Goal: Transaction & Acquisition: Purchase product/service

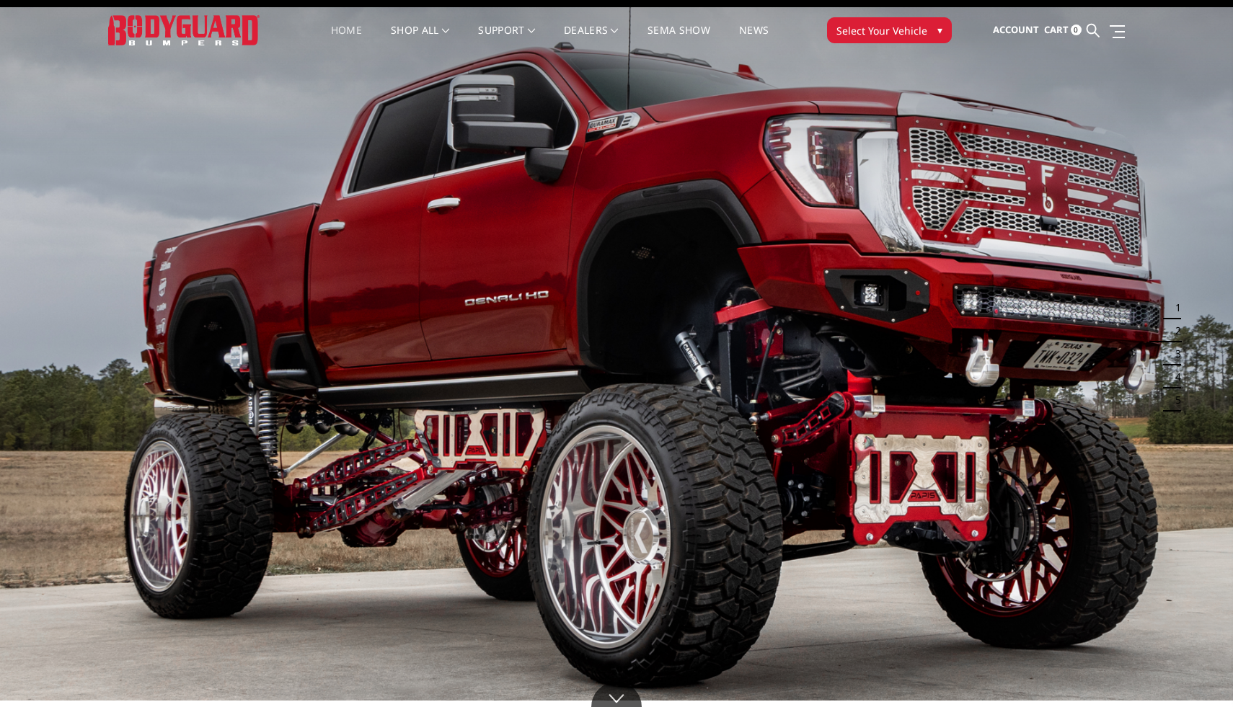
scroll to position [25, 0]
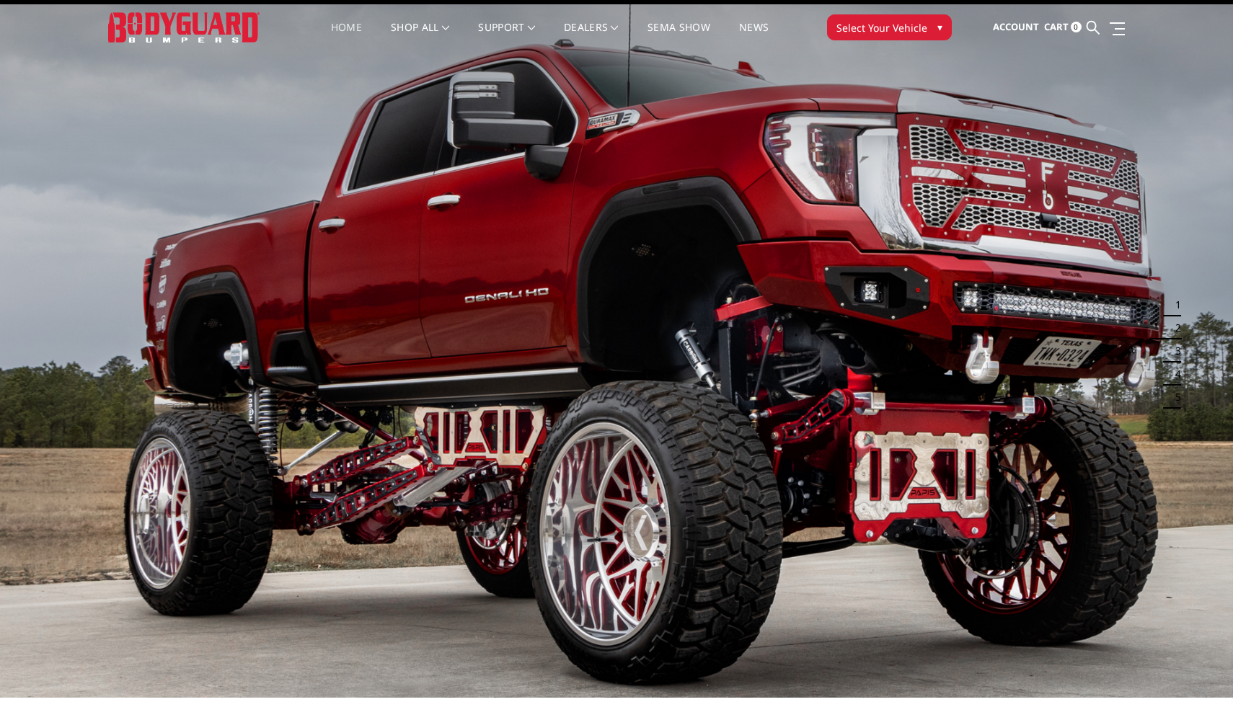
click at [888, 19] on button "Select Your Vehicle ▾" at bounding box center [889, 27] width 125 height 26
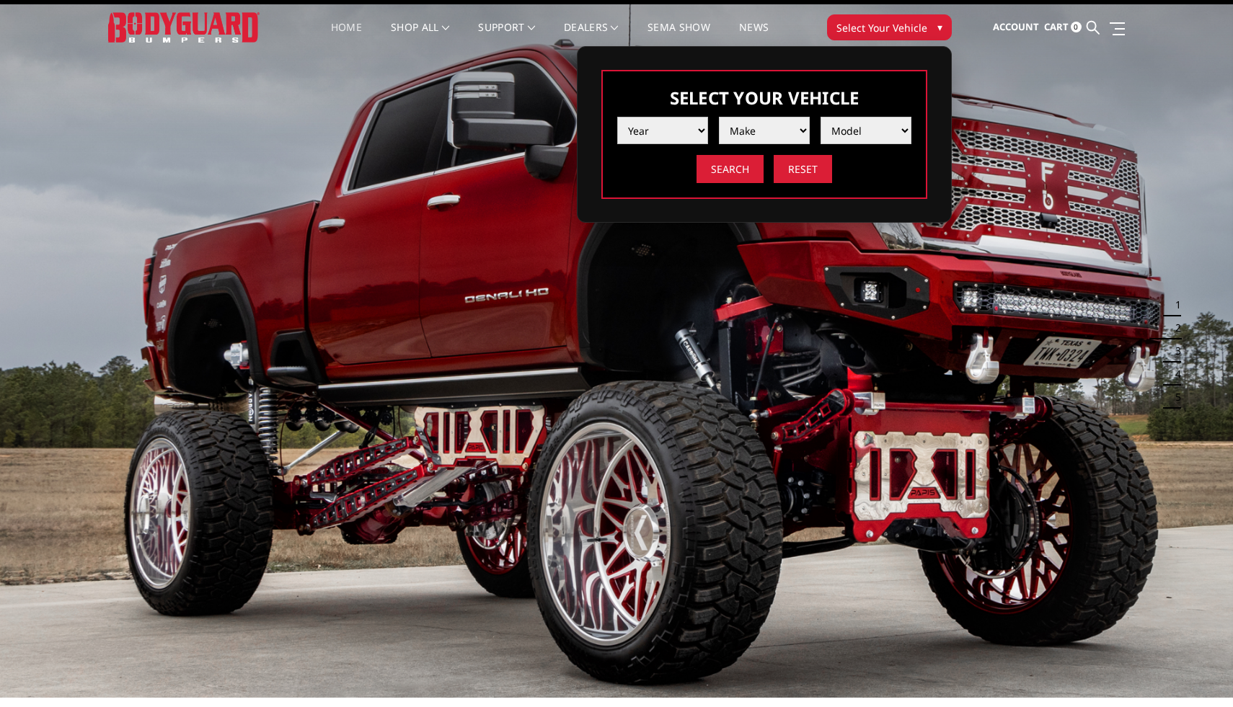
click at [662, 135] on select "Year 2025 2024 2023 2022 2021 2020 2019 2018 2017 2016 2015 2014 2013 2012 2011…" at bounding box center [662, 130] width 91 height 27
select select "yr_2024"
click at [617, 117] on select "Year 2025 2024 2023 2022 2021 2020 2019 2018 2017 2016 2015 2014 2013 2012 2011…" at bounding box center [662, 130] width 91 height 27
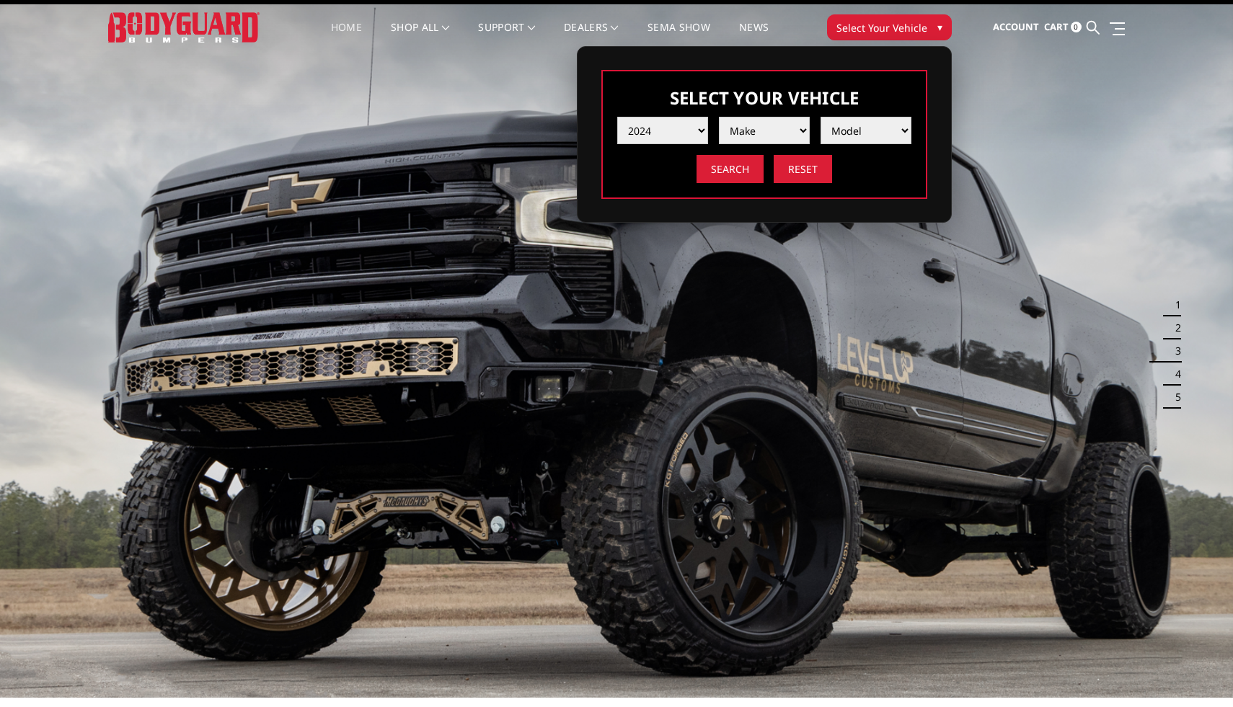
select select "mk_ford"
click at [719, 117] on select "Make Chevrolet Ford GMC Ram Toyota" at bounding box center [764, 130] width 91 height 27
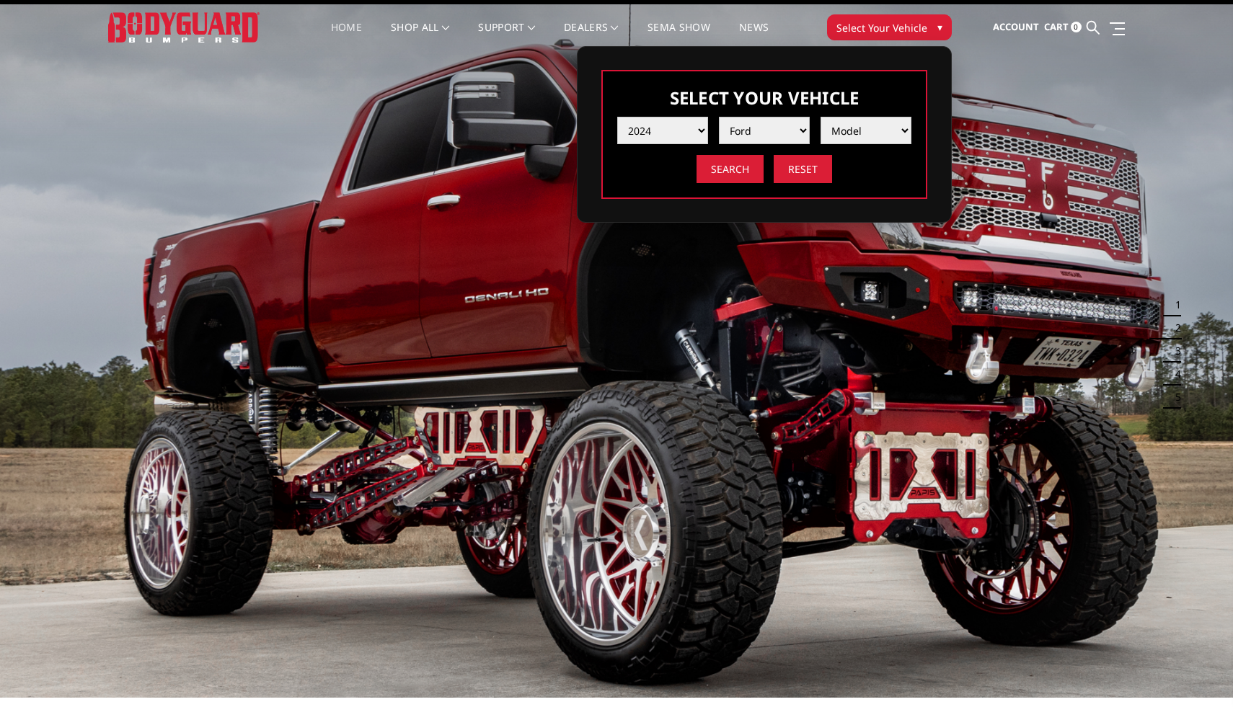
click at [720, 141] on select "Make Chevrolet Ford GMC Ram Toyota" at bounding box center [764, 130] width 91 height 27
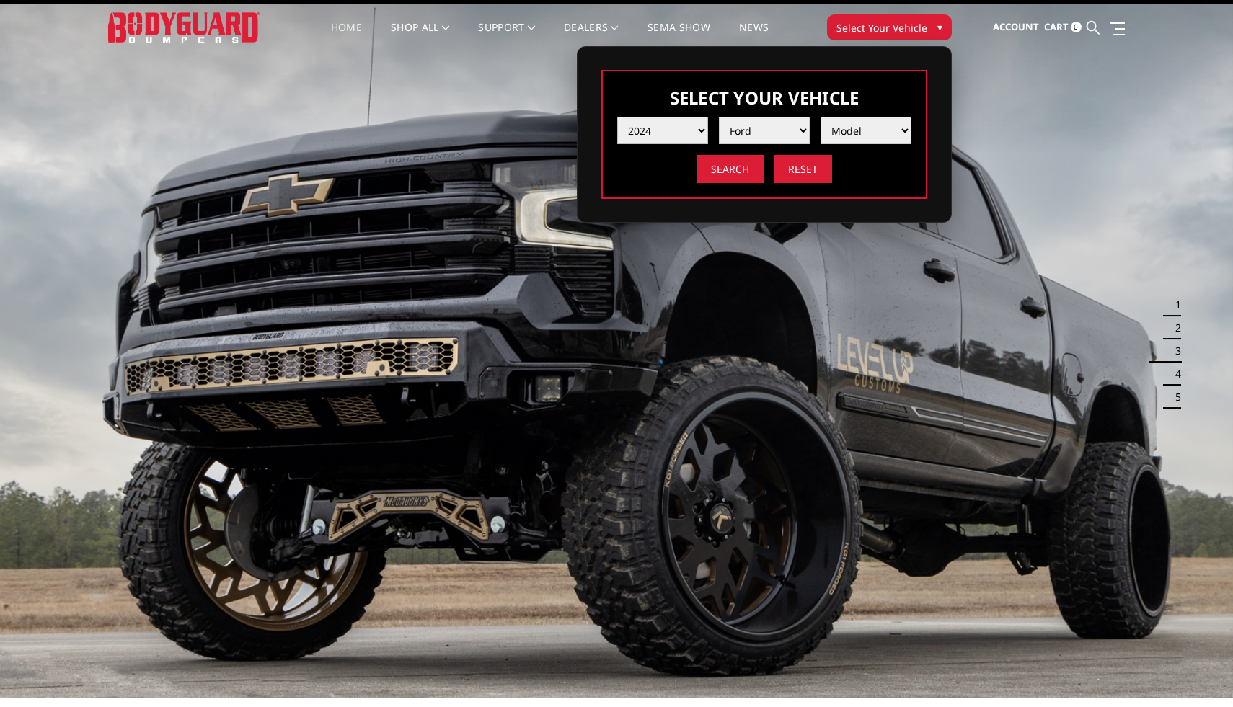
click at [691, 133] on select "Year 2025 2024 2023 2022 2021 2020 2019 2018 2017 2016 2015 2014 2013 2012 2011…" at bounding box center [662, 130] width 91 height 27
select select "yr_2022"
click at [617, 117] on select "Year 2025 2024 2023 2022 2021 2020 2019 2018 2017 2016 2015 2014 2013 2012 2011…" at bounding box center [662, 130] width 91 height 27
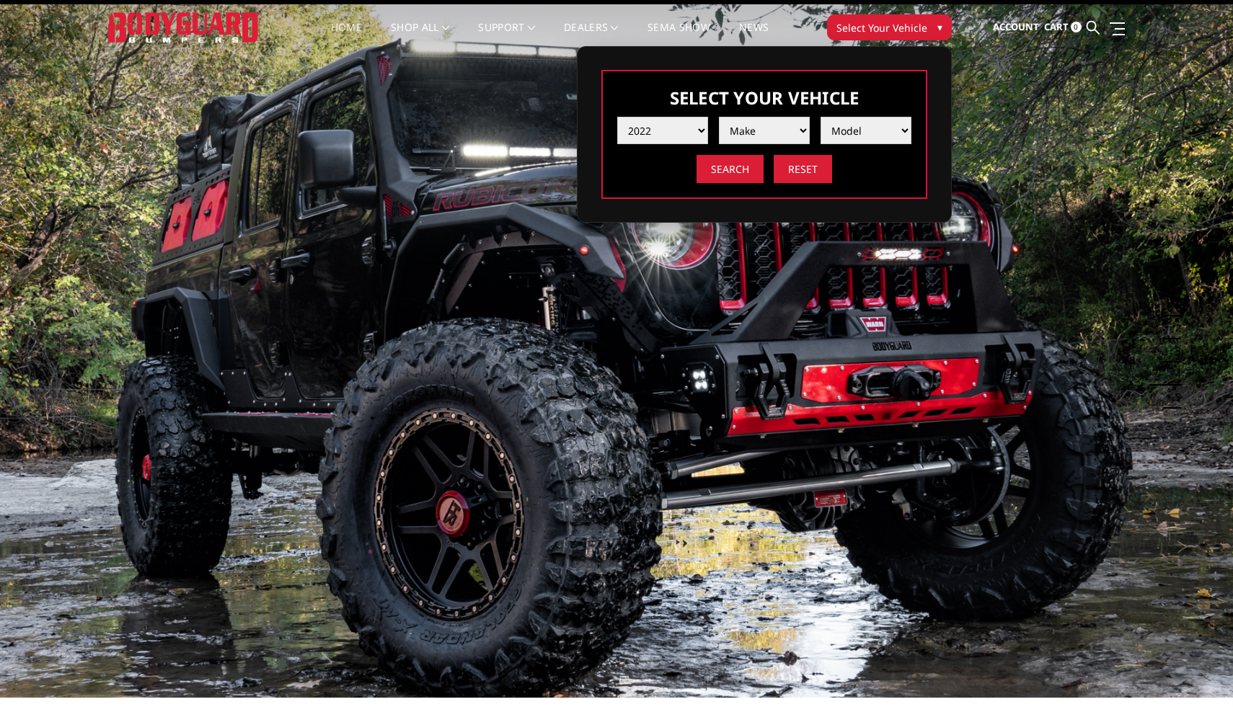
select select "mk_ford"
click at [719, 117] on select "Make Chevrolet Ford GMC Ram Toyota" at bounding box center [764, 130] width 91 height 27
click at [838, 115] on li "Model F150 F150 Raptor F250 / F350 F450 F550" at bounding box center [861, 125] width 102 height 38
click at [839, 125] on select "Model F150 F150 Raptor F250 / F350 F450 F550" at bounding box center [866, 130] width 91 height 27
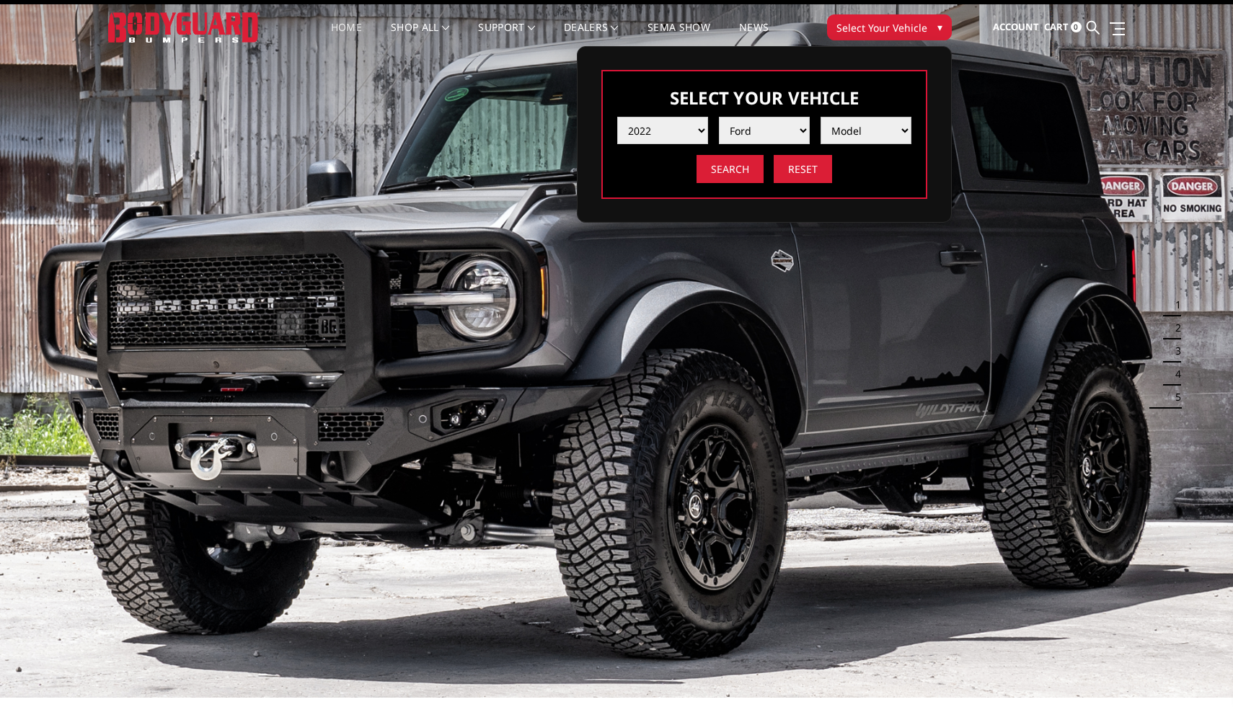
click at [821, 117] on select "Model F150 F150 Raptor F250 / F350 F450 F550" at bounding box center [866, 130] width 91 height 27
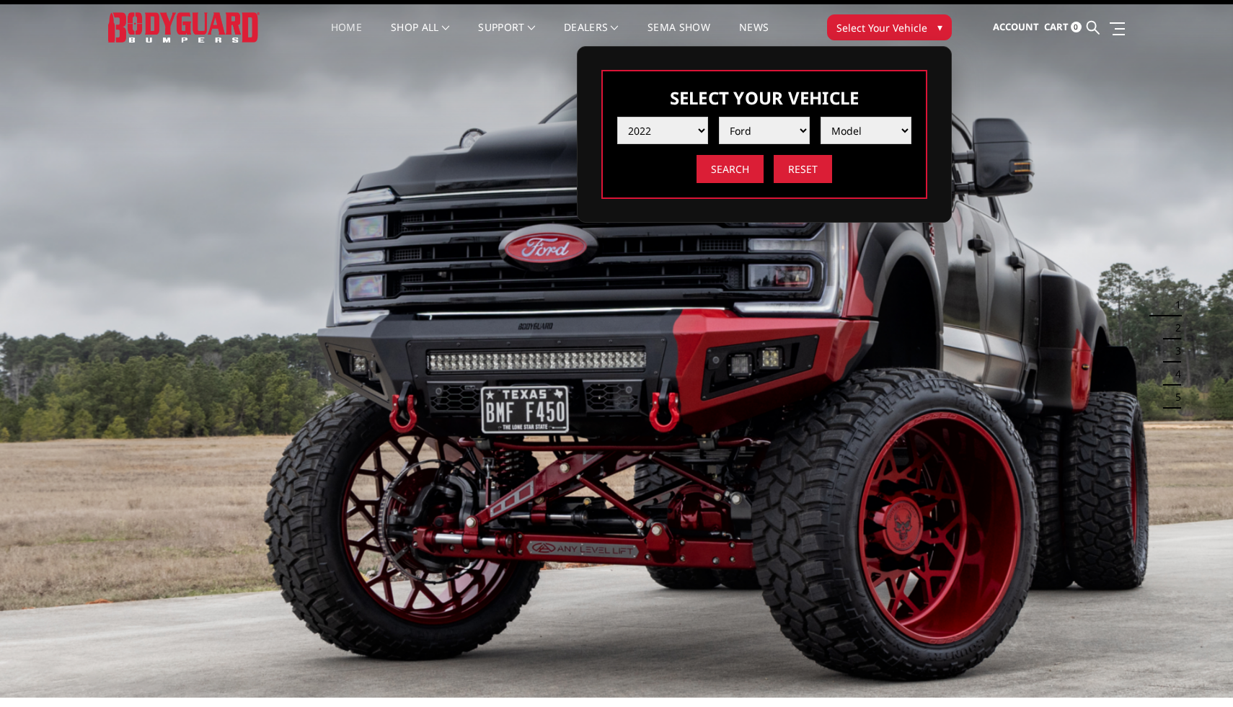
click at [511, 129] on div "Previous Next 1 2 3 4 5" at bounding box center [616, 669] width 1233 height 1330
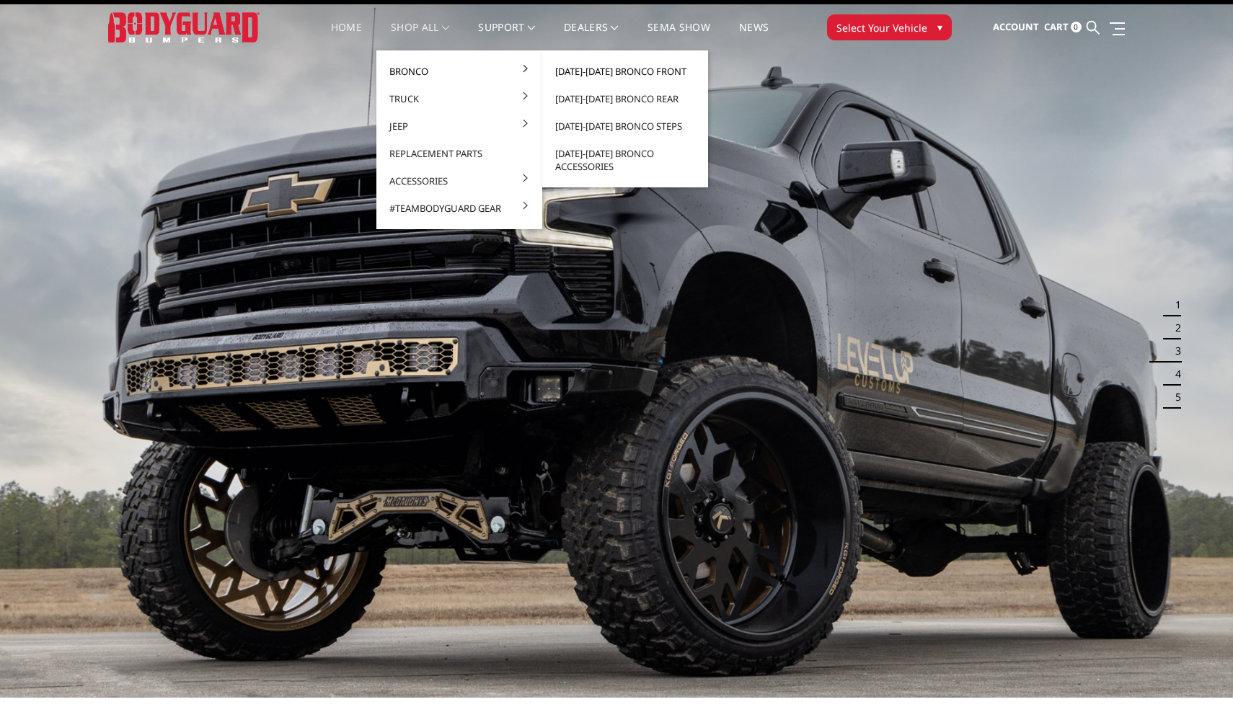
click at [590, 74] on link "[DATE]-[DATE] Bronco Front" at bounding box center [625, 71] width 154 height 27
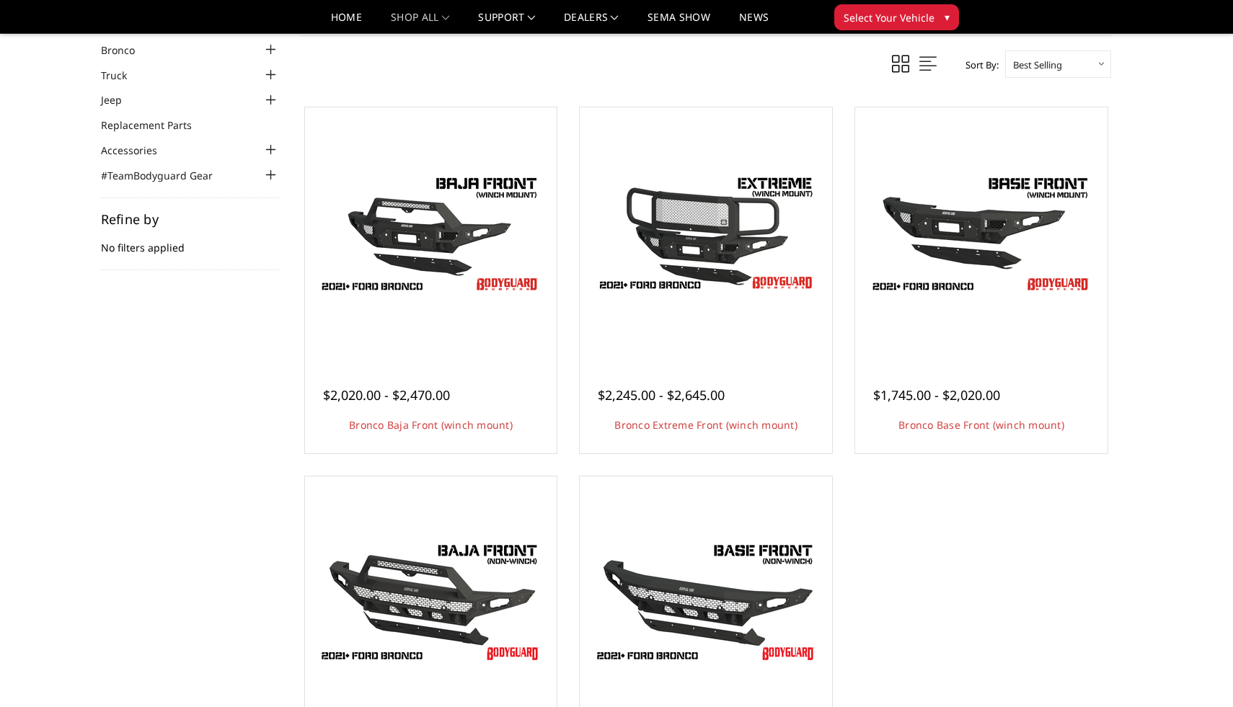
scroll to position [64, 0]
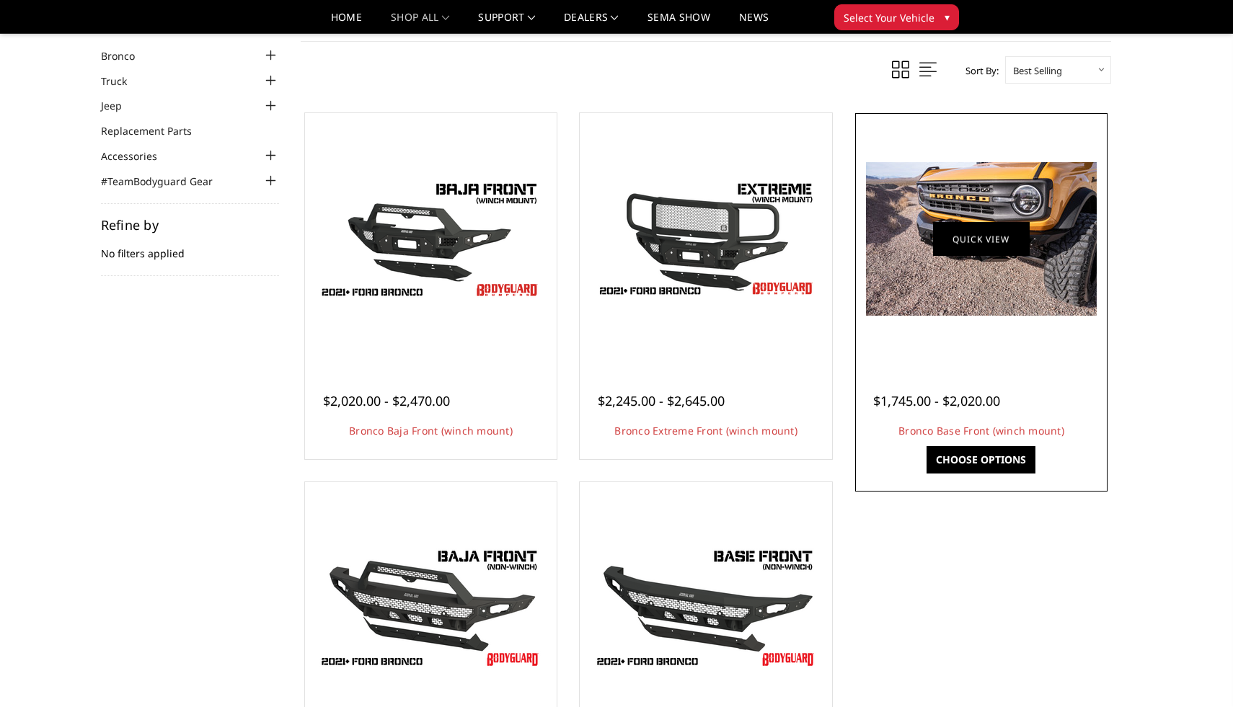
click at [1001, 241] on link "Quick view" at bounding box center [981, 239] width 97 height 34
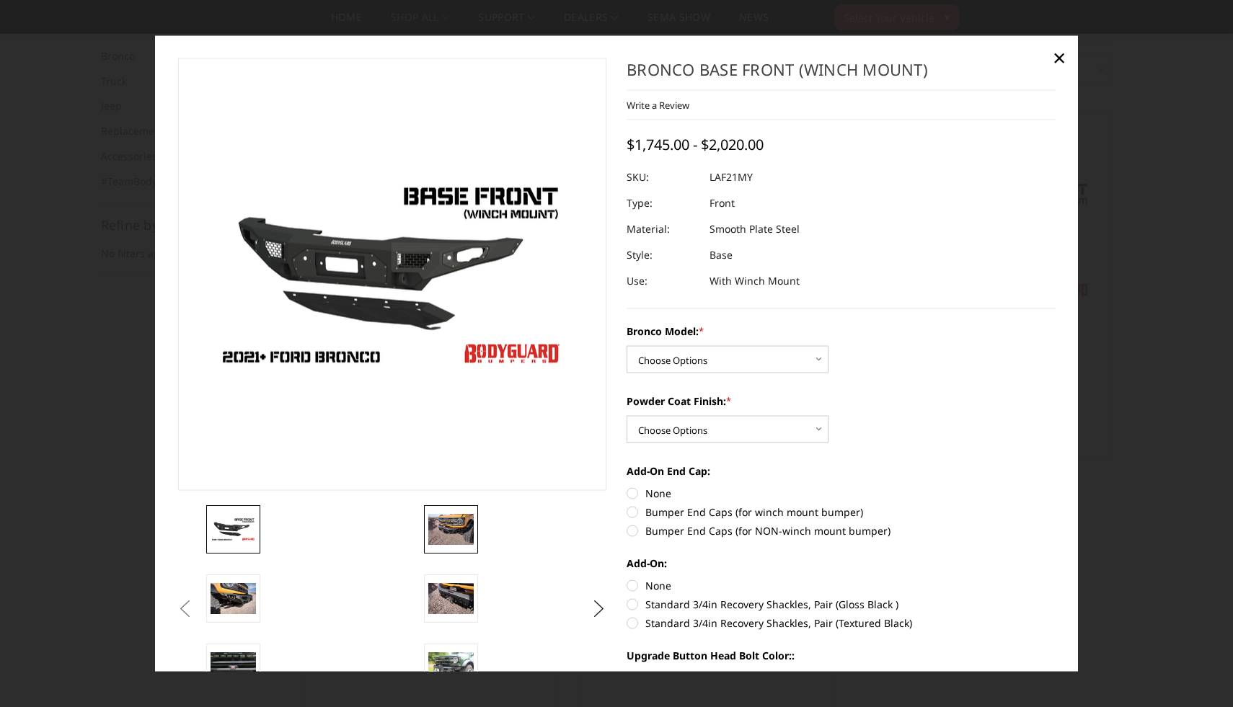
click at [461, 521] on img at bounding box center [450, 529] width 45 height 30
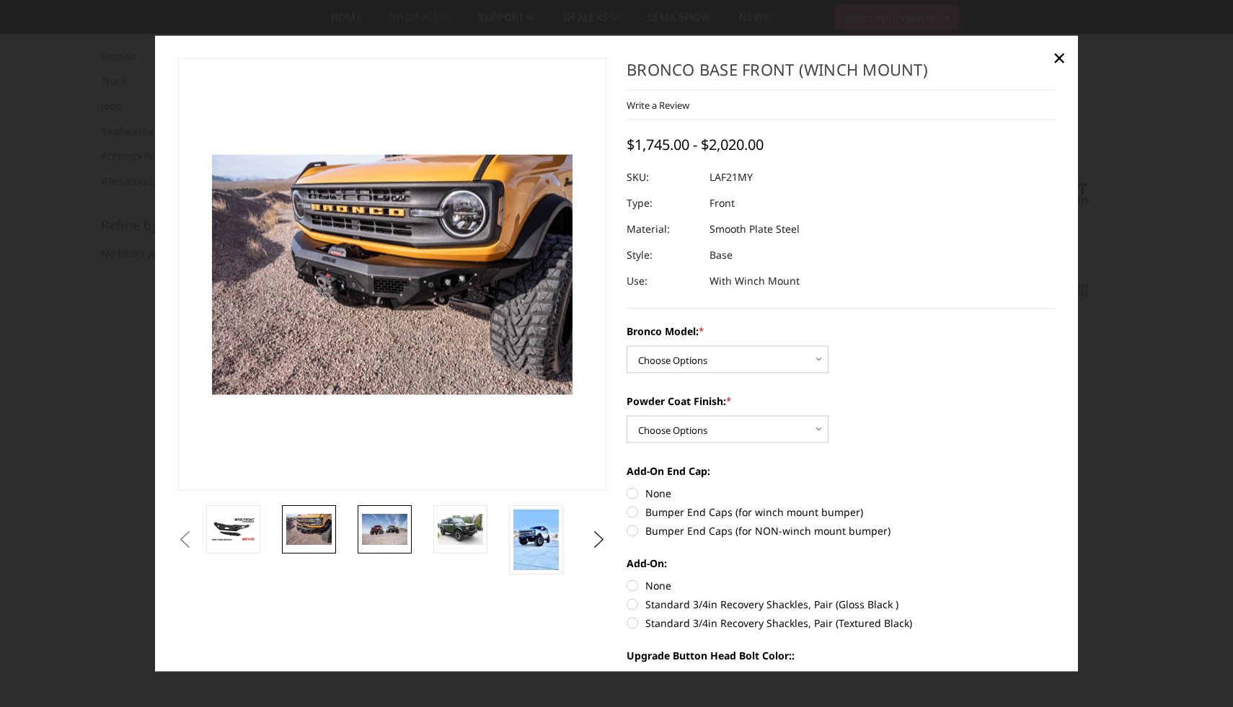
click at [377, 535] on img at bounding box center [384, 529] width 45 height 30
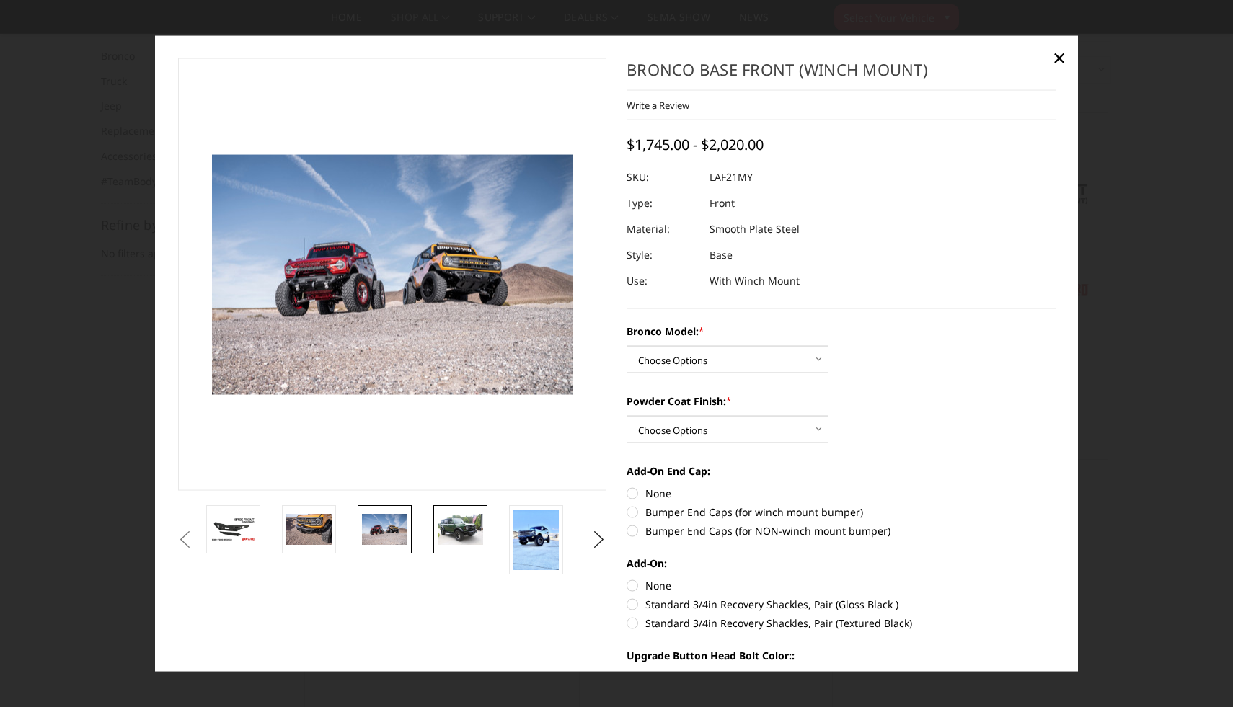
click at [477, 532] on img at bounding box center [460, 529] width 45 height 30
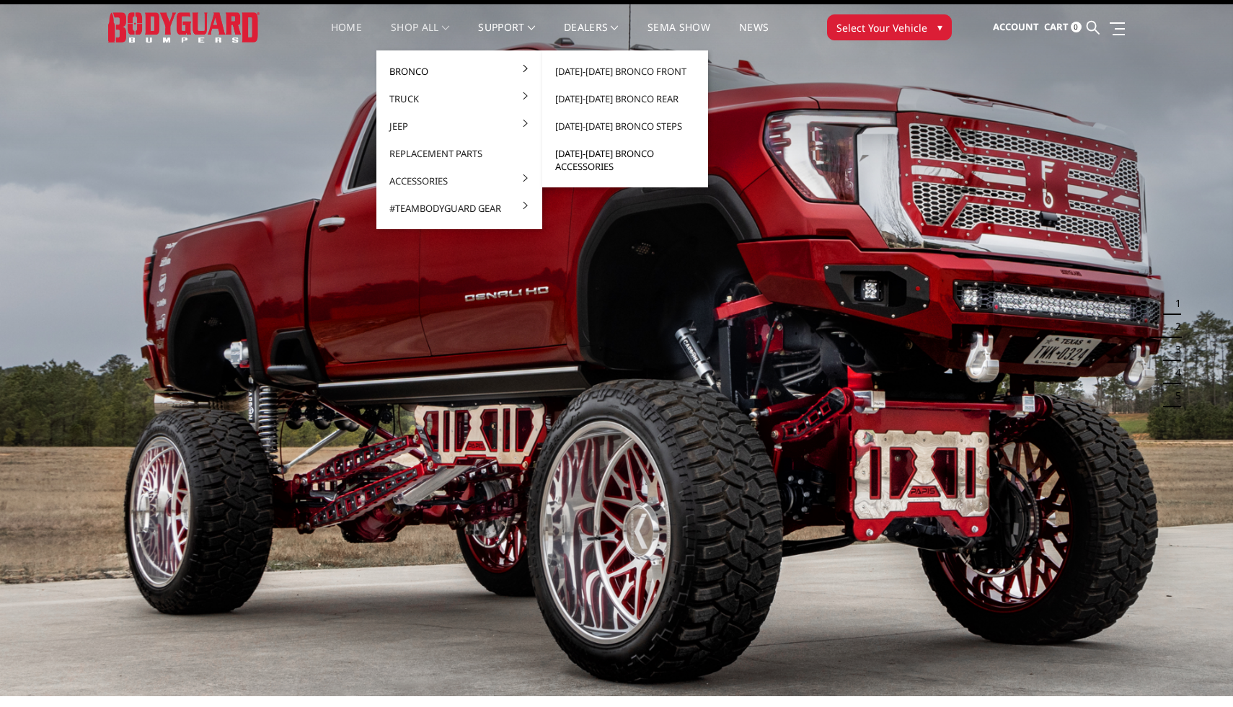
click at [600, 154] on link "[DATE]-[DATE] Bronco Accessories" at bounding box center [625, 160] width 154 height 40
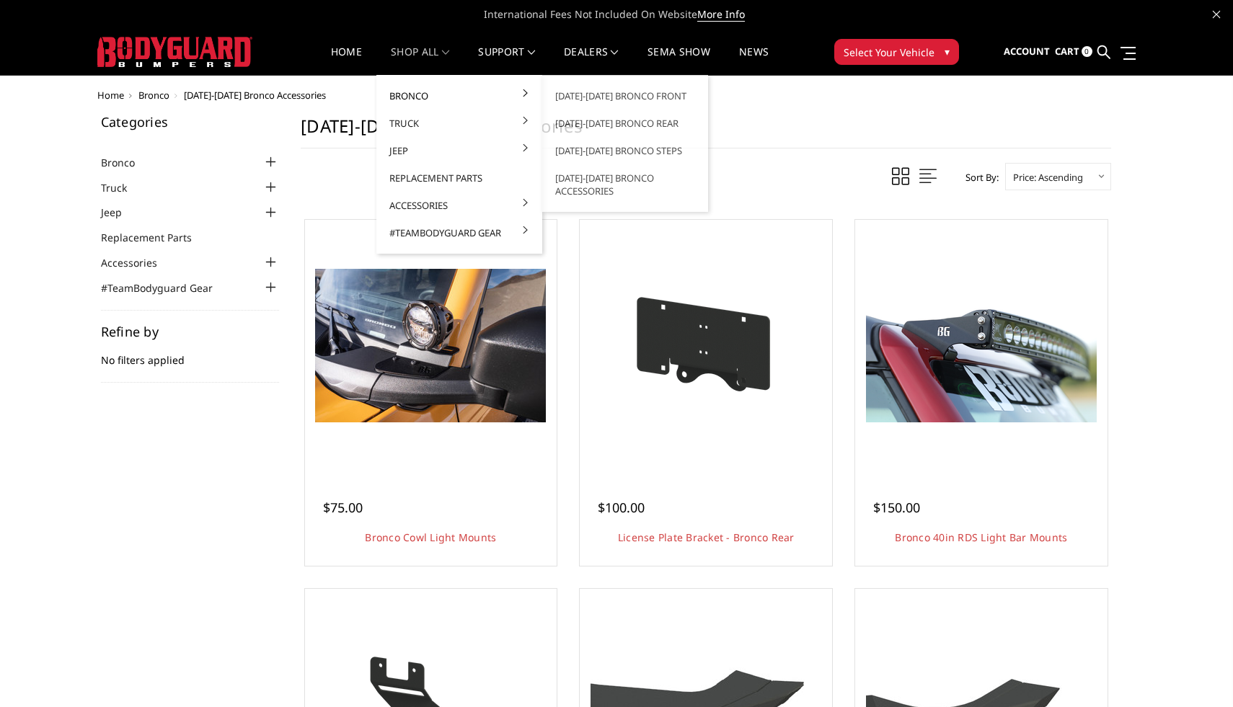
click at [426, 95] on link "Bronco" at bounding box center [459, 95] width 154 height 27
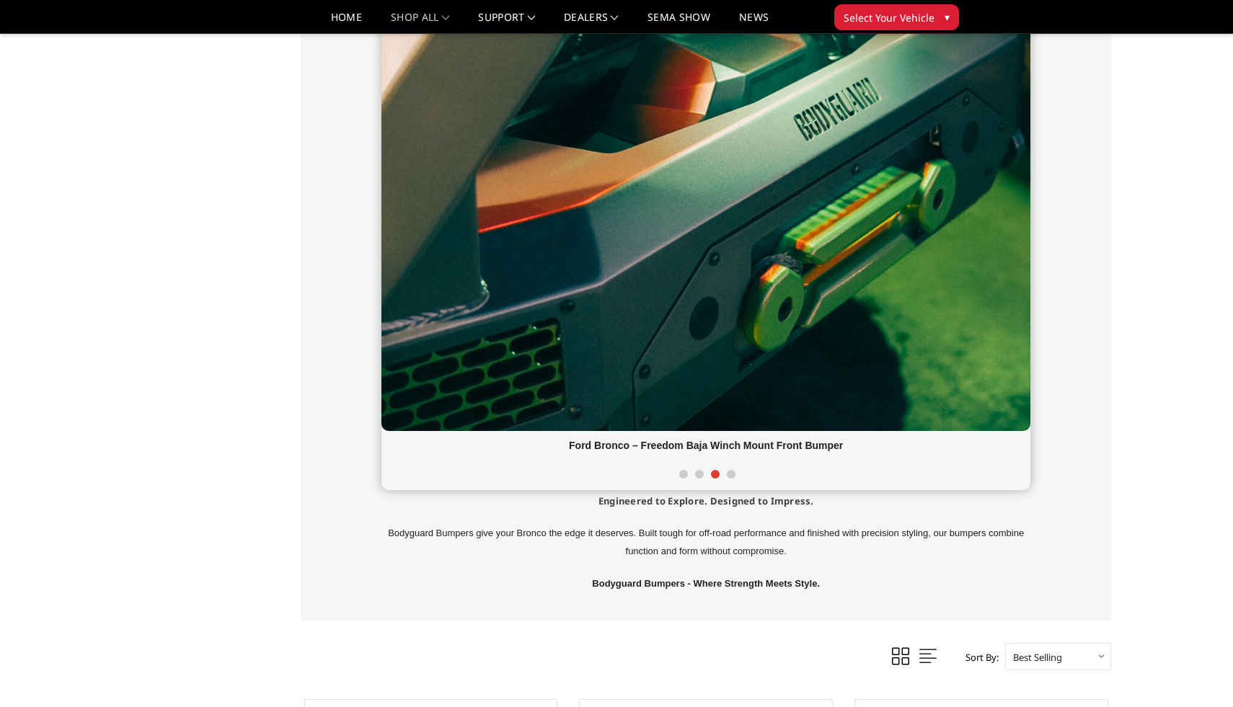
scroll to position [1165, 0]
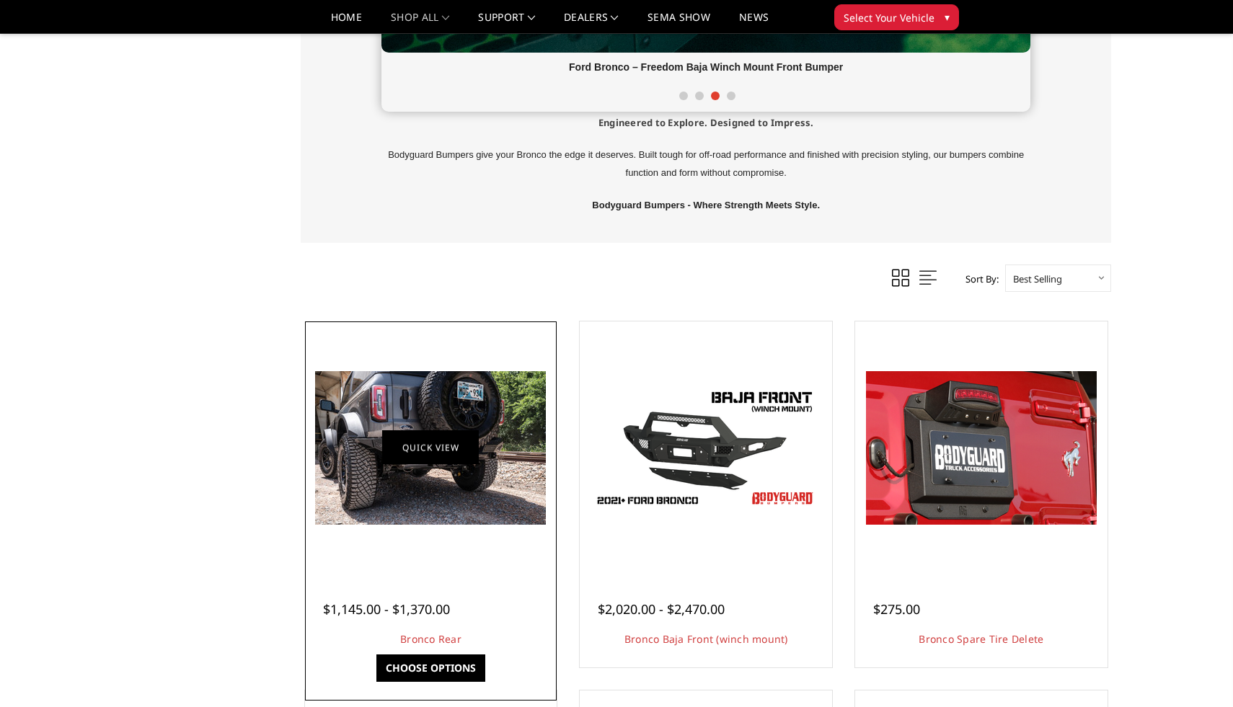
click at [422, 452] on link "Quick view" at bounding box center [430, 448] width 97 height 34
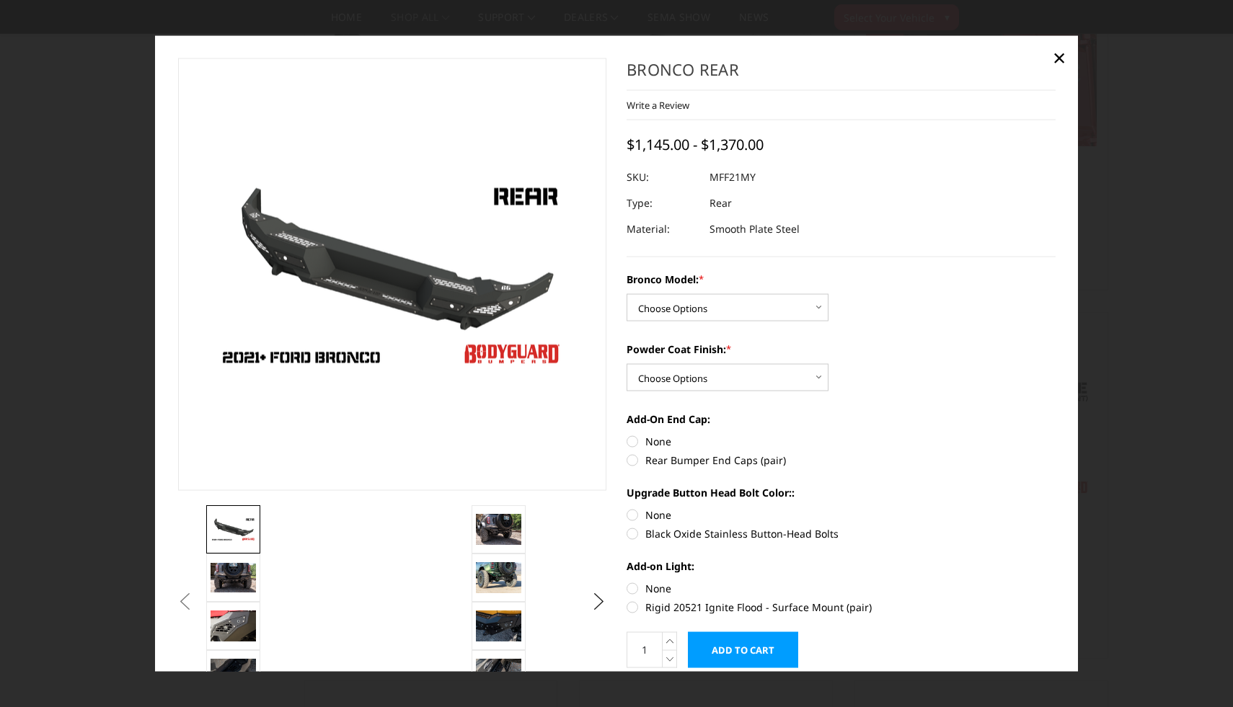
scroll to position [787, 0]
click at [676, 315] on select "Choose Options Base/Badlands/Wildtrak/etc. Raptor" at bounding box center [728, 306] width 202 height 27
click at [501, 517] on img at bounding box center [498, 529] width 45 height 30
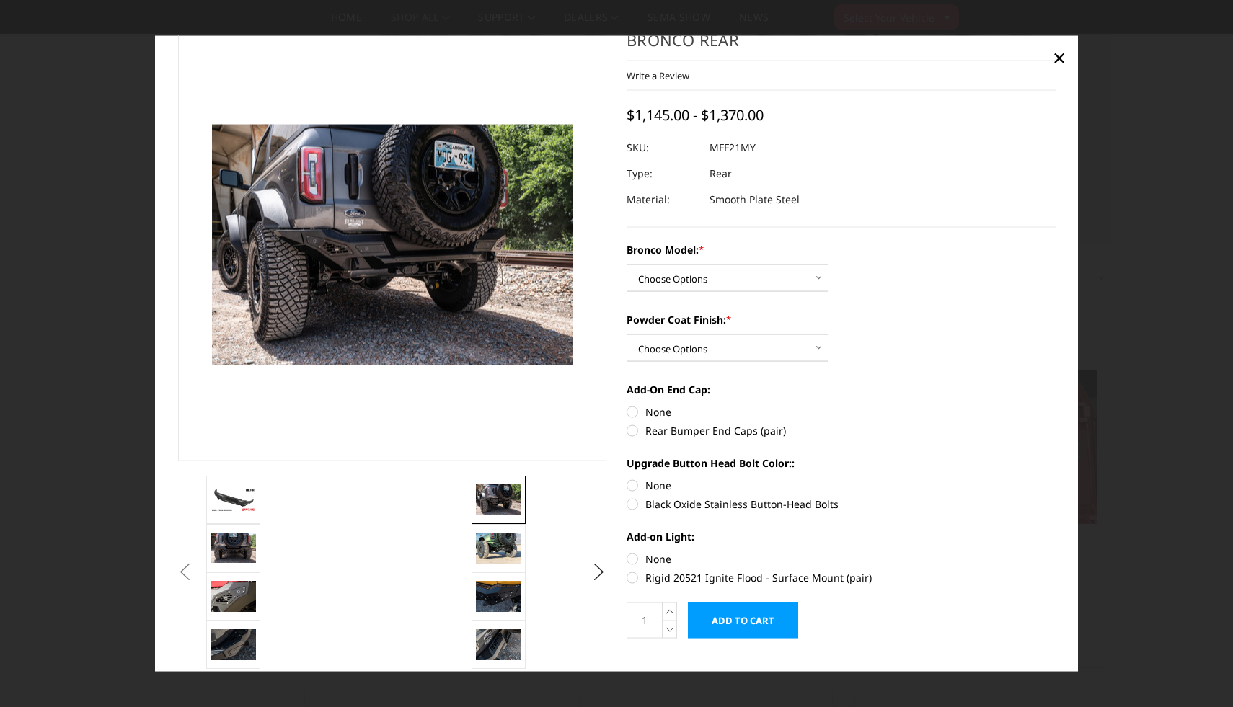
scroll to position [55, 0]
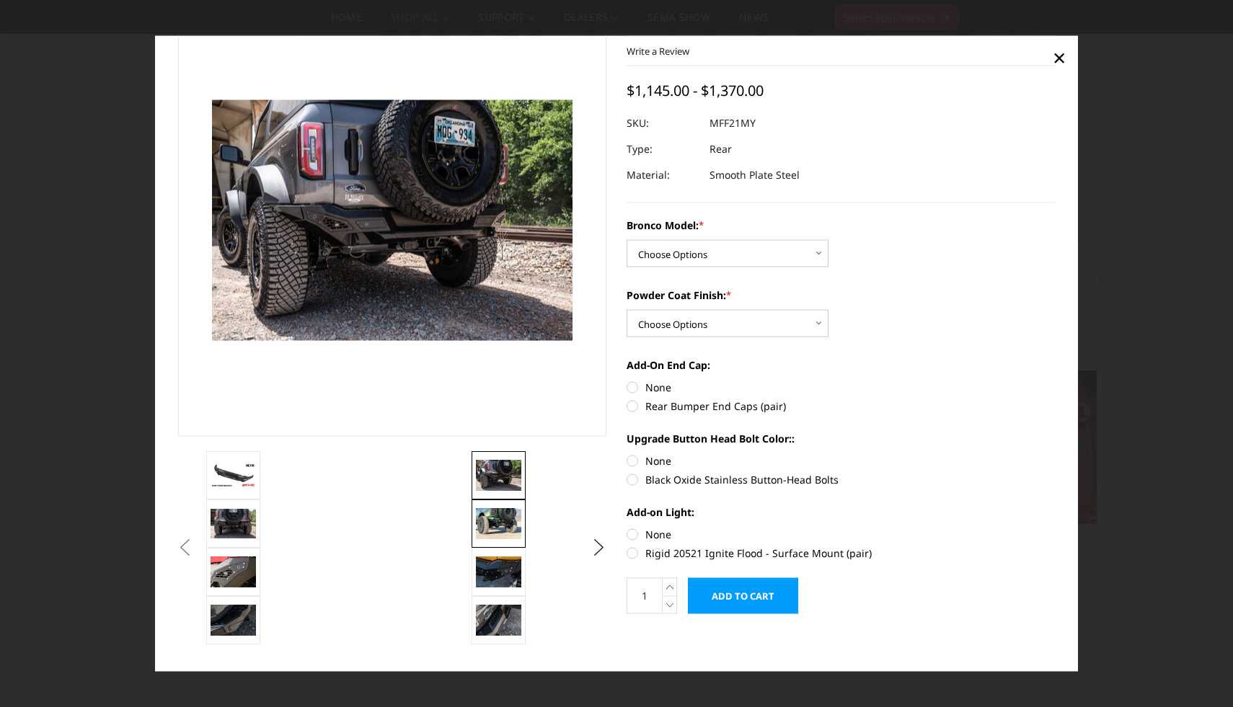
click at [498, 518] on img at bounding box center [498, 523] width 45 height 30
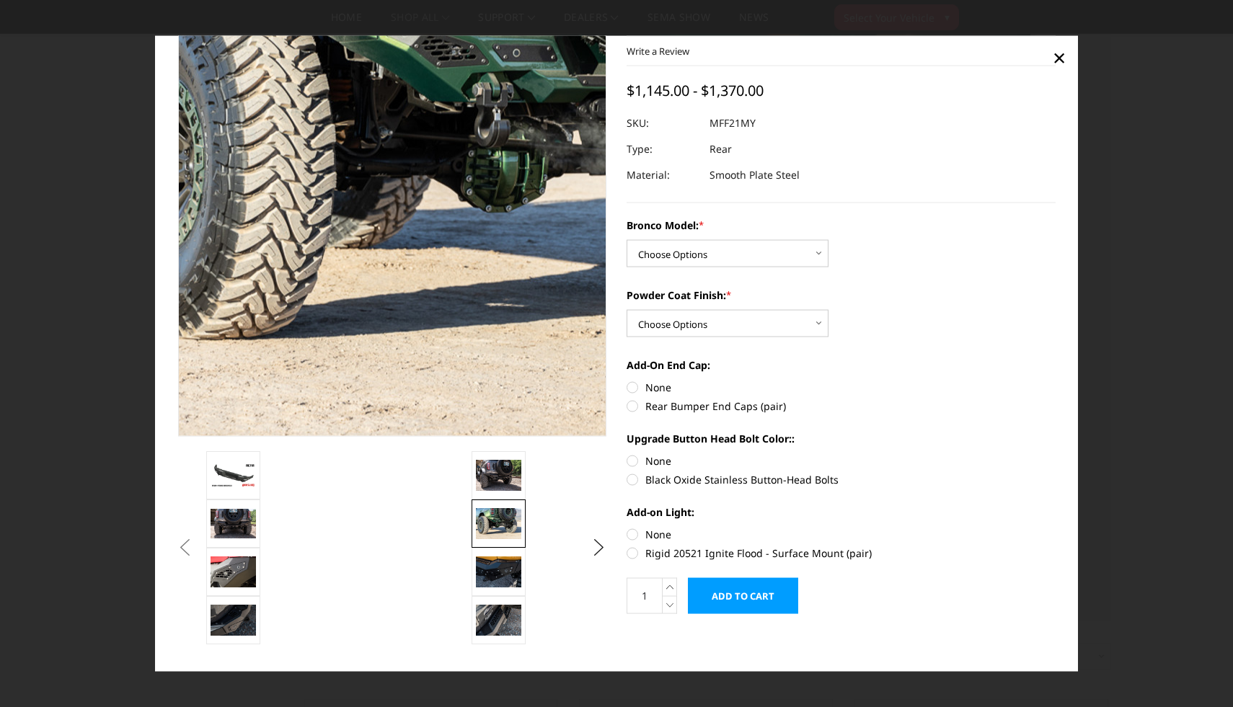
scroll to position [1165, 0]
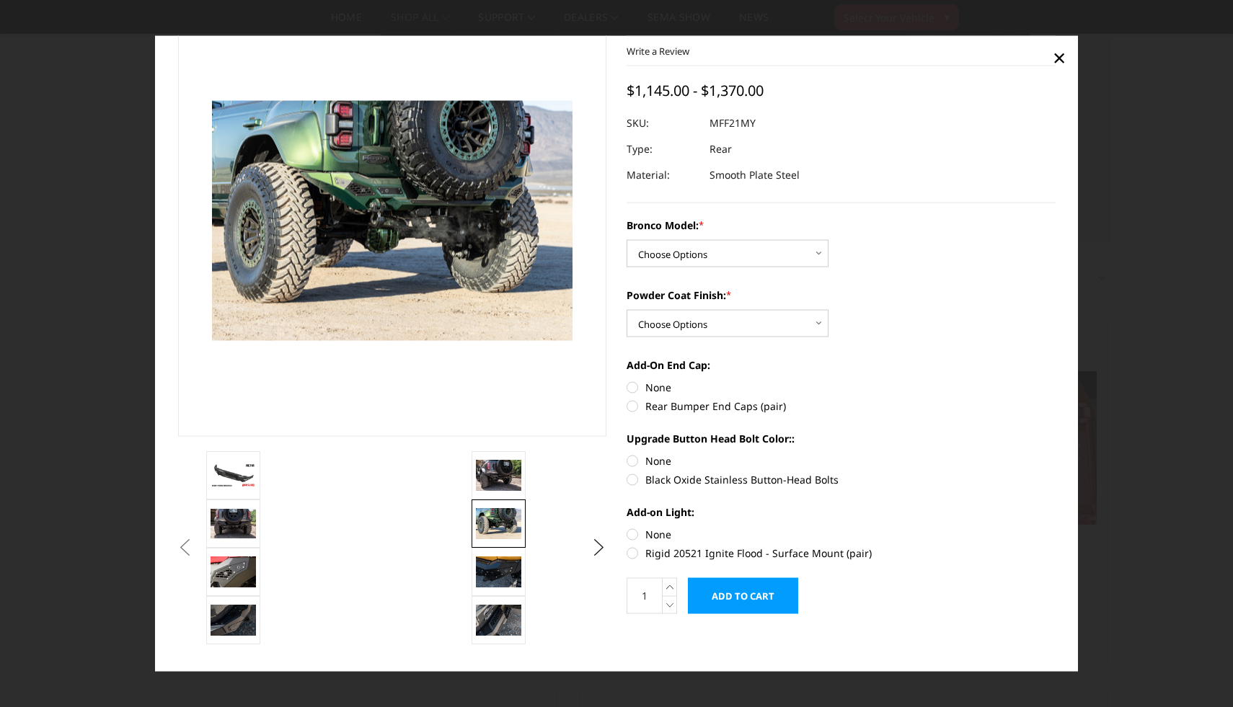
click at [516, 505] on link at bounding box center [499, 524] width 54 height 48
click at [495, 469] on img at bounding box center [498, 475] width 45 height 30
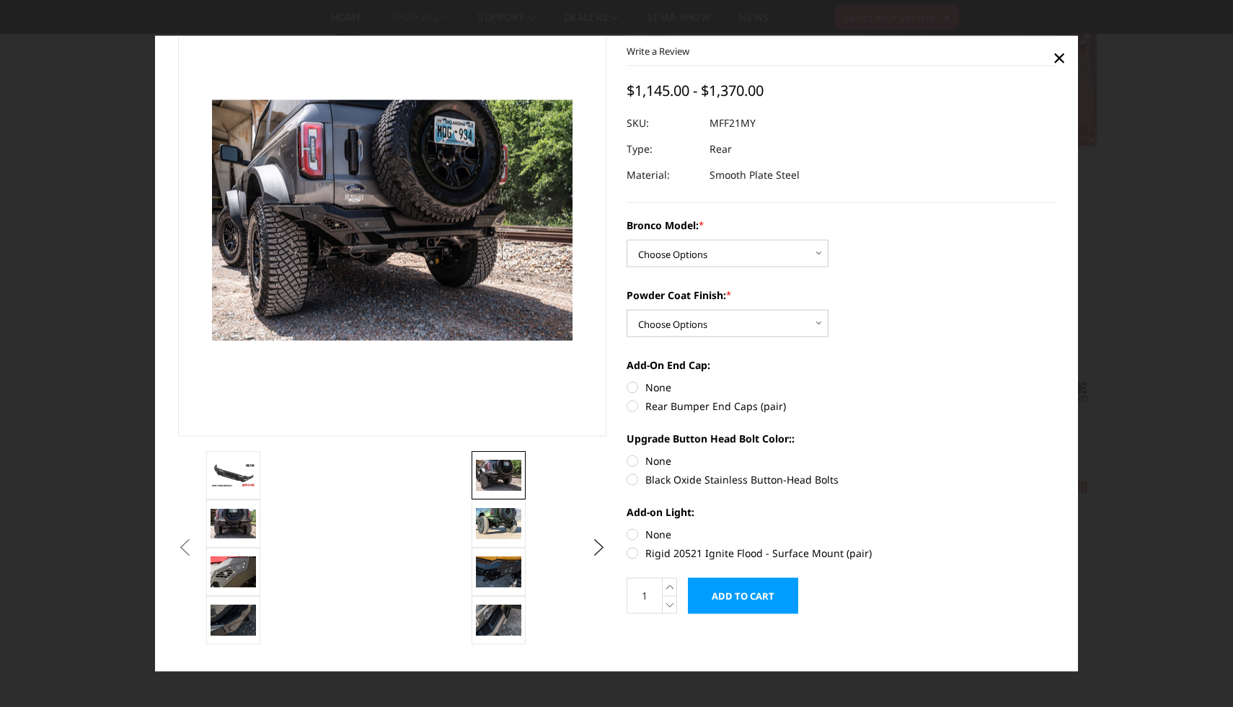
scroll to position [787, 0]
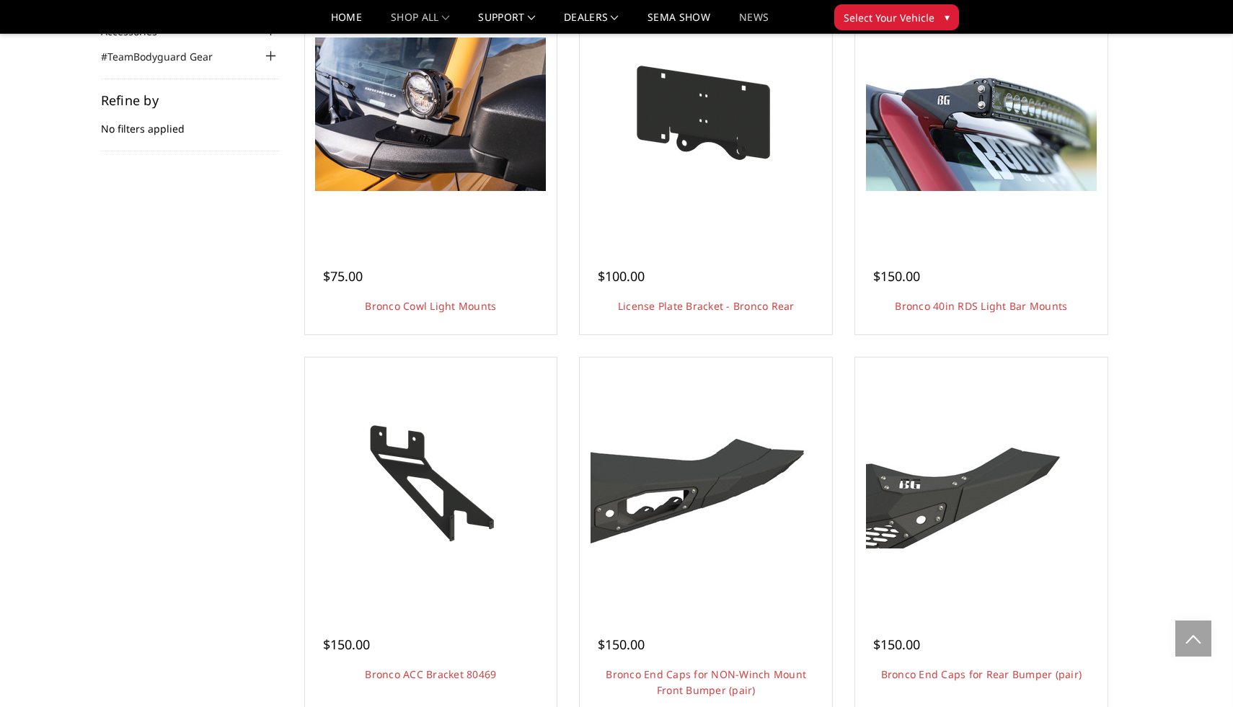
scroll to position [79, 0]
